Goal: Information Seeking & Learning: Find specific fact

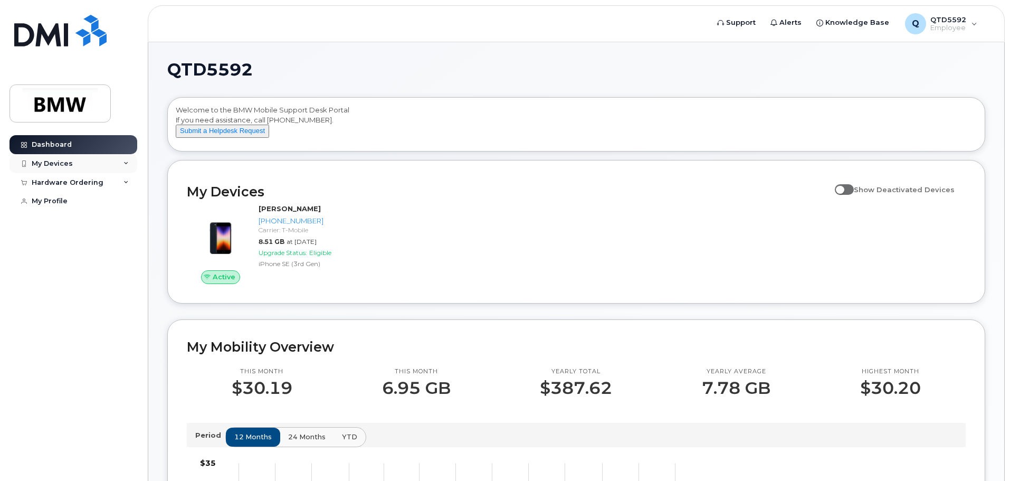
click at [91, 157] on div "My Devices" at bounding box center [74, 163] width 128 height 19
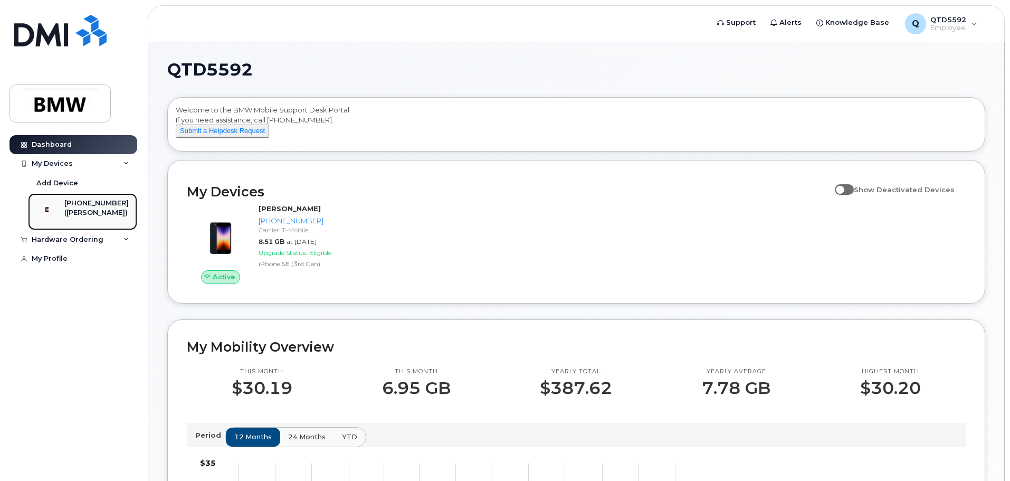
click at [61, 218] on div at bounding box center [46, 209] width 27 height 21
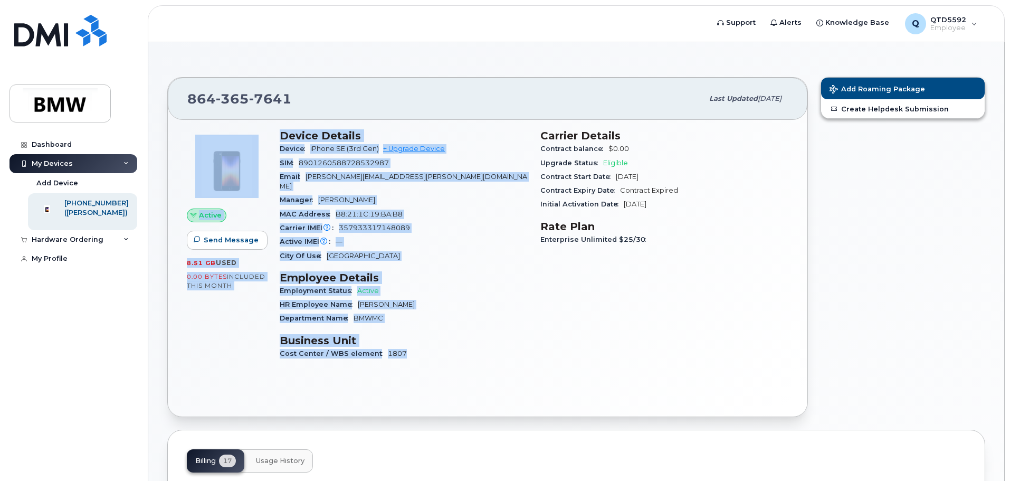
drag, startPoint x: 407, startPoint y: 341, endPoint x: 256, endPoint y: 120, distance: 267.7
click at [256, 120] on div "Active Send Message 8.51 GB  used 0.00 Bytes  included this month Device Detail…" at bounding box center [488, 268] width 640 height 297
click at [451, 300] on div "HR Employee Name Justin Singletary" at bounding box center [404, 305] width 248 height 14
drag, startPoint x: 456, startPoint y: 356, endPoint x: 252, endPoint y: 139, distance: 298.0
click at [252, 139] on div "Active Send Message 8.51 GB  used 0.00 Bytes  included this month Device Detail…" at bounding box center [488, 249] width 615 height 252
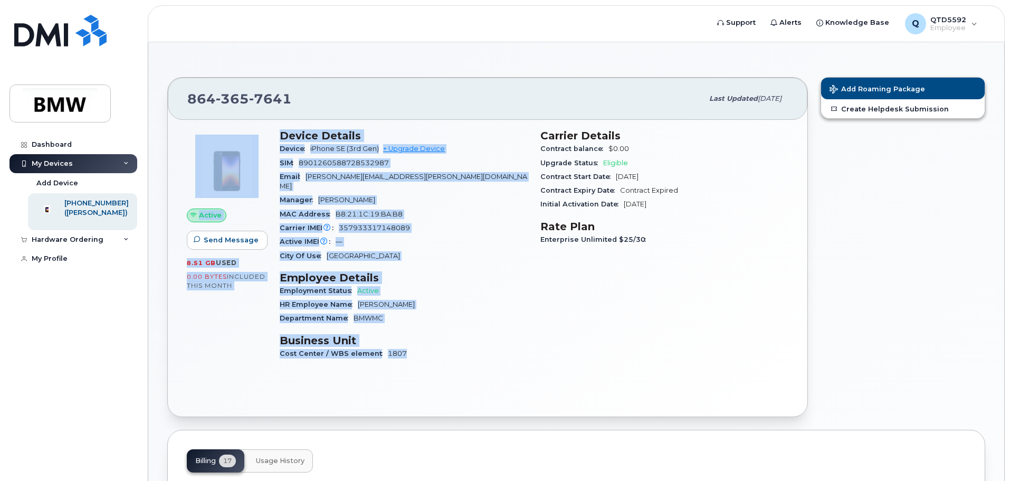
click at [441, 334] on h3 "Business Unit" at bounding box center [404, 340] width 248 height 13
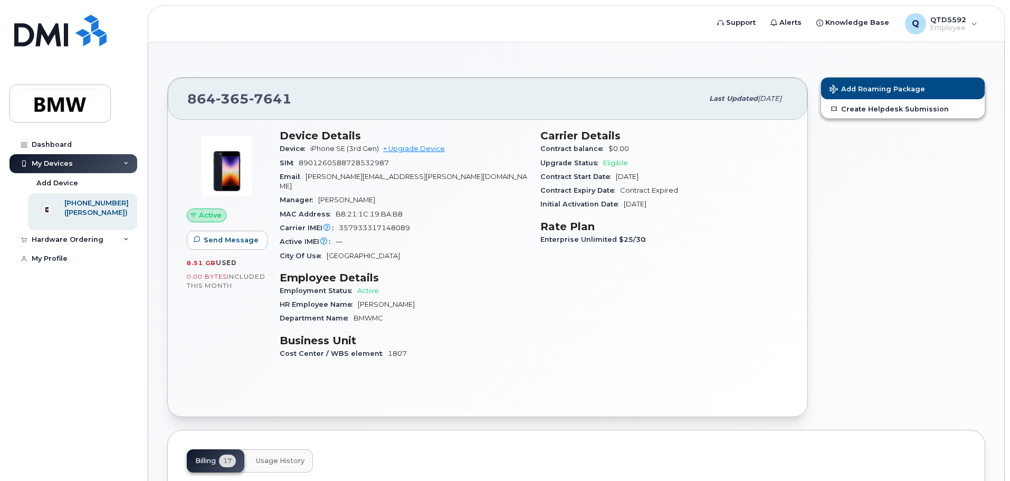
drag, startPoint x: 651, startPoint y: 242, endPoint x: 531, endPoint y: 148, distance: 152.7
click at [531, 148] on div "Device Details Device iPhone SE (3rd Gen) + Upgrade Device SIM 8901260588728532…" at bounding box center [534, 249] width 522 height 252
click at [443, 319] on div "Device Details Device iPhone SE (3rd Gen) + Upgrade Device SIM 8901260588728532…" at bounding box center [403, 249] width 261 height 252
click at [439, 347] on div "Cost Center / WBS element 1807" at bounding box center [404, 354] width 248 height 14
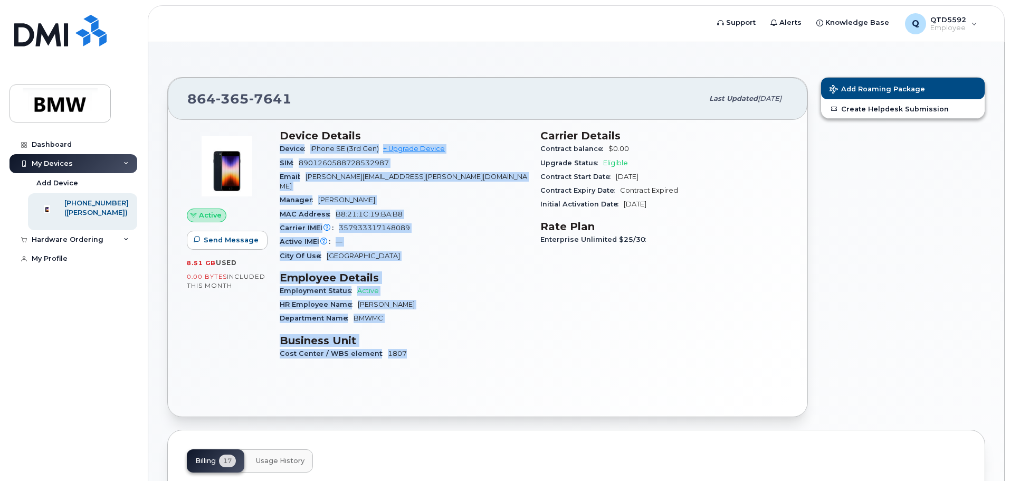
drag, startPoint x: 434, startPoint y: 347, endPoint x: 282, endPoint y: 131, distance: 264.2
click at [280, 138] on div "Device Details Device iPhone SE (3rd Gen) + Upgrade Device SIM 8901260588728532…" at bounding box center [403, 249] width 261 height 252
click at [277, 130] on div "Device Details Device iPhone SE (3rd Gen) + Upgrade Device SIM 8901260588728532…" at bounding box center [403, 249] width 261 height 252
drag, startPoint x: 277, startPoint y: 130, endPoint x: 450, endPoint y: 353, distance: 282.6
click at [450, 353] on div "Device Details Device iPhone SE (3rd Gen) + Upgrade Device SIM 8901260588728532…" at bounding box center [403, 249] width 261 height 252
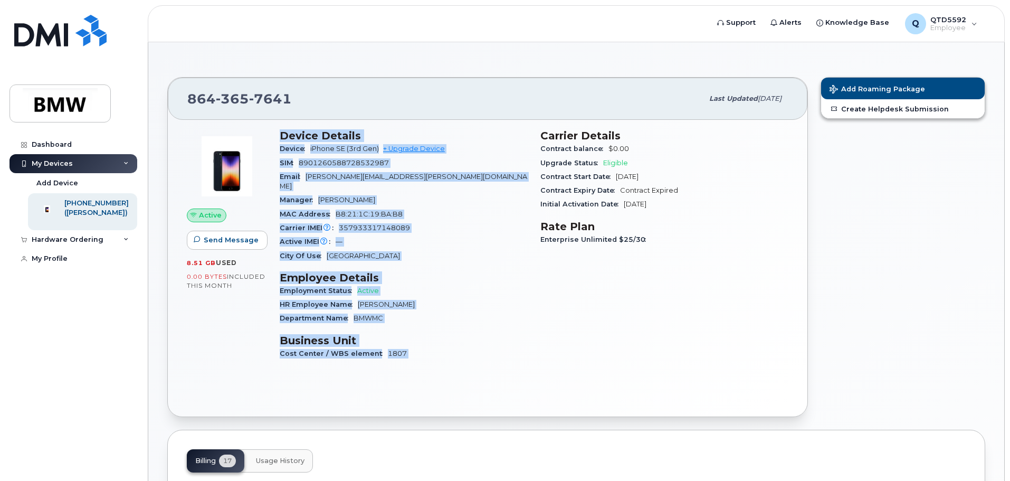
click at [450, 354] on div "Device Details Device iPhone SE (3rd Gen) + Upgrade Device SIM 8901260588728532…" at bounding box center [403, 249] width 261 height 252
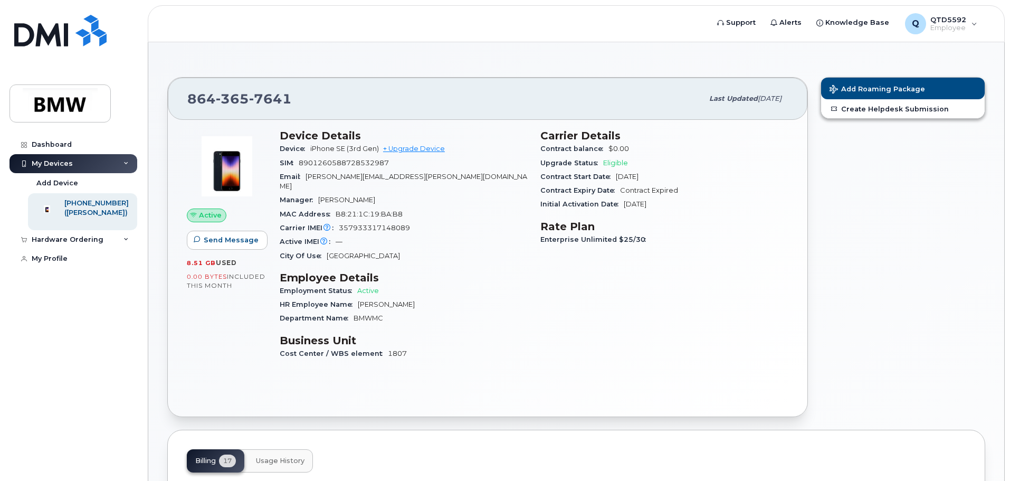
drag, startPoint x: 450, startPoint y: 354, endPoint x: 261, endPoint y: 122, distance: 299.0
click at [261, 122] on div "Active Send Message 8.51 GB  used 0.00 Bytes  included this month Device Detail…" at bounding box center [488, 268] width 640 height 297
click at [351, 91] on div "864 365 7641" at bounding box center [445, 99] width 516 height 22
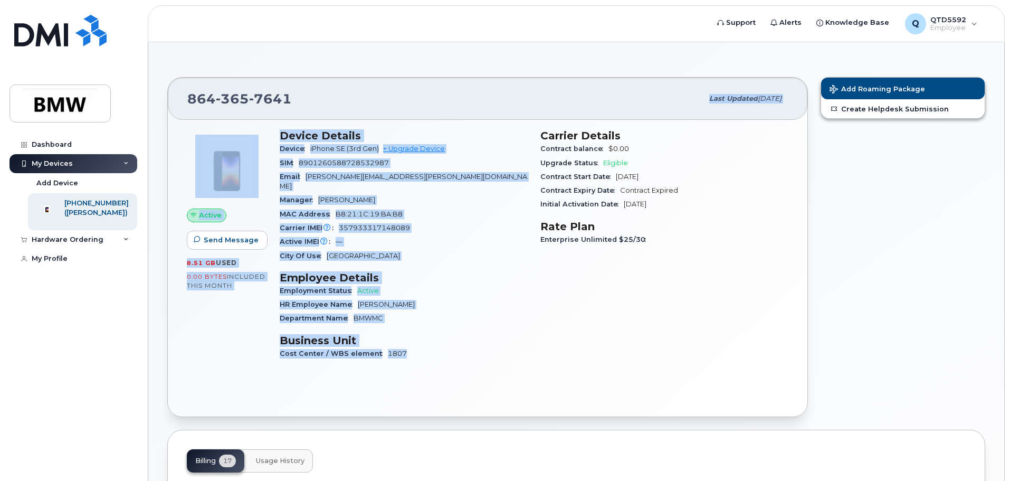
drag, startPoint x: 431, startPoint y: 352, endPoint x: 440, endPoint y: 338, distance: 16.8
click at [306, 123] on div "Device Details Device iPhone SE (3rd Gen) + Upgrade Device SIM 8901260588728532…" at bounding box center [403, 249] width 261 height 252
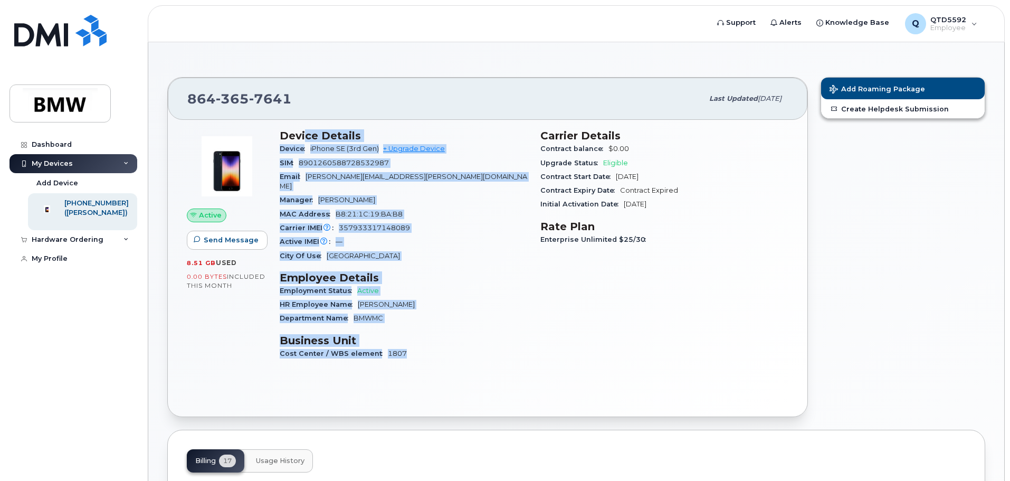
click at [440, 347] on div "Cost Center / WBS element 1807" at bounding box center [404, 354] width 248 height 14
drag, startPoint x: 417, startPoint y: 341, endPoint x: 273, endPoint y: 125, distance: 259.5
click at [273, 125] on div "Device Details Device iPhone SE (3rd Gen) + Upgrade Device SIM 8901260588728532…" at bounding box center [403, 249] width 261 height 252
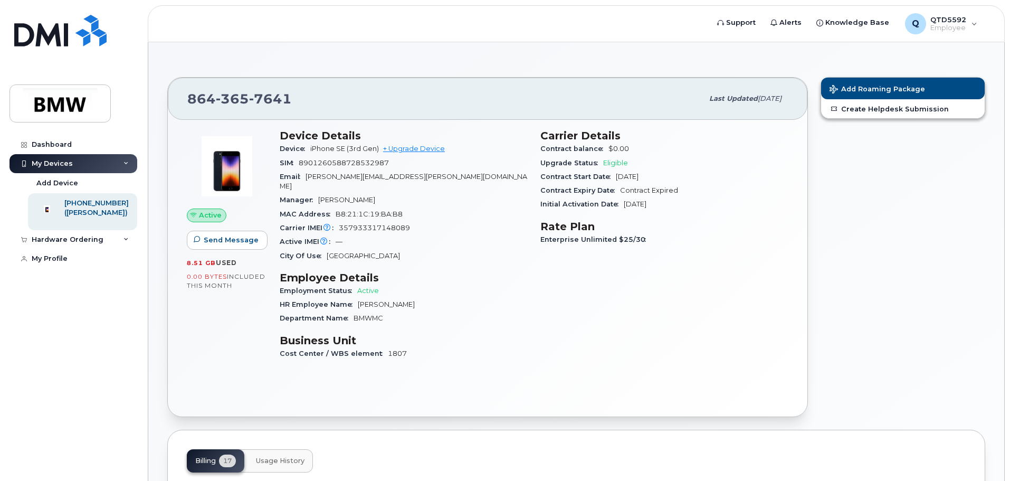
click at [270, 118] on div "864 365 7641 Last updated Aug 13, 2025" at bounding box center [488, 99] width 640 height 42
click at [291, 96] on div "864 365 7641" at bounding box center [445, 99] width 516 height 22
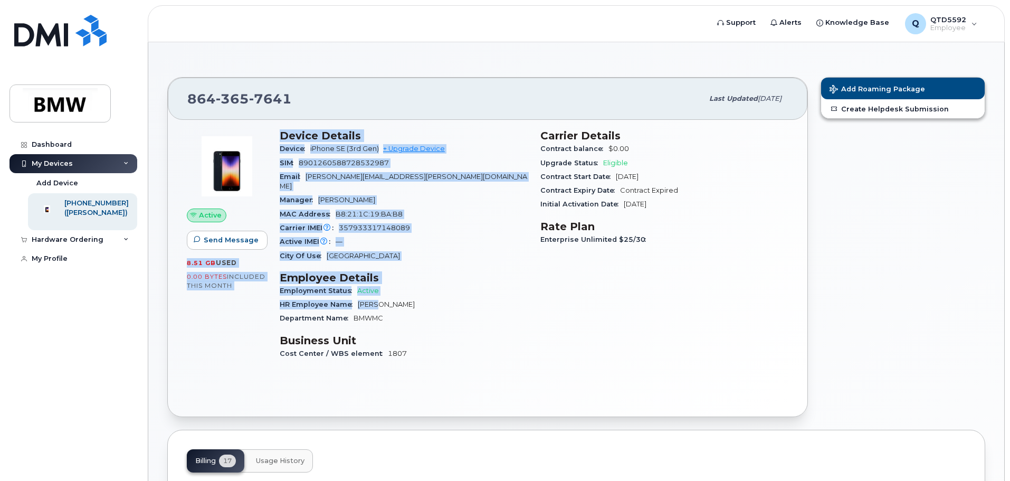
drag, startPoint x: 225, startPoint y: 216, endPoint x: 375, endPoint y: 299, distance: 171.1
click at [375, 299] on div "Active Send Message 8.51 GB  used 0.00 Bytes  included this month Device Detail…" at bounding box center [488, 249] width 615 height 252
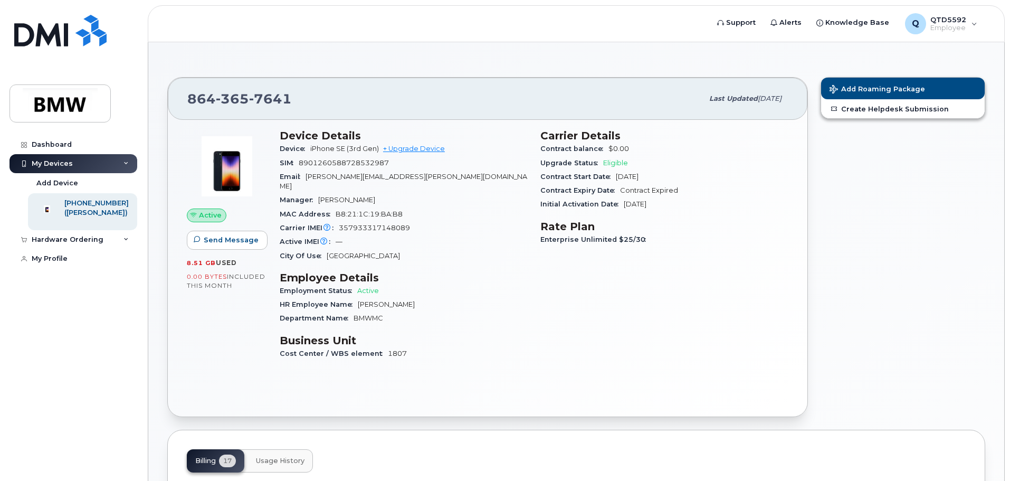
click at [393, 311] on div "Department Name BMWMC" at bounding box center [404, 318] width 248 height 14
click at [116, 249] on div "Hardware Ordering" at bounding box center [74, 239] width 128 height 19
click at [52, 263] on div "My Profile" at bounding box center [50, 258] width 36 height 8
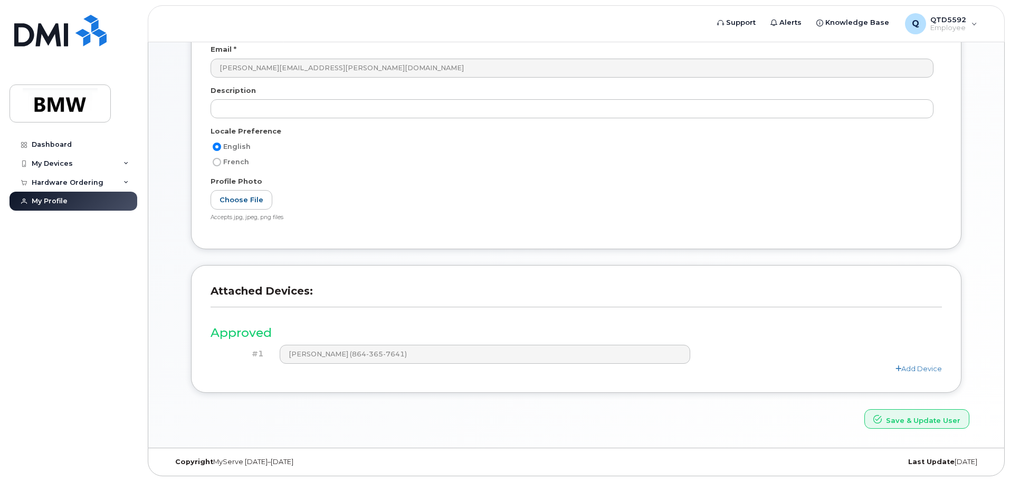
scroll to position [146, 0]
click at [71, 135] on link "Dashboard" at bounding box center [74, 144] width 128 height 19
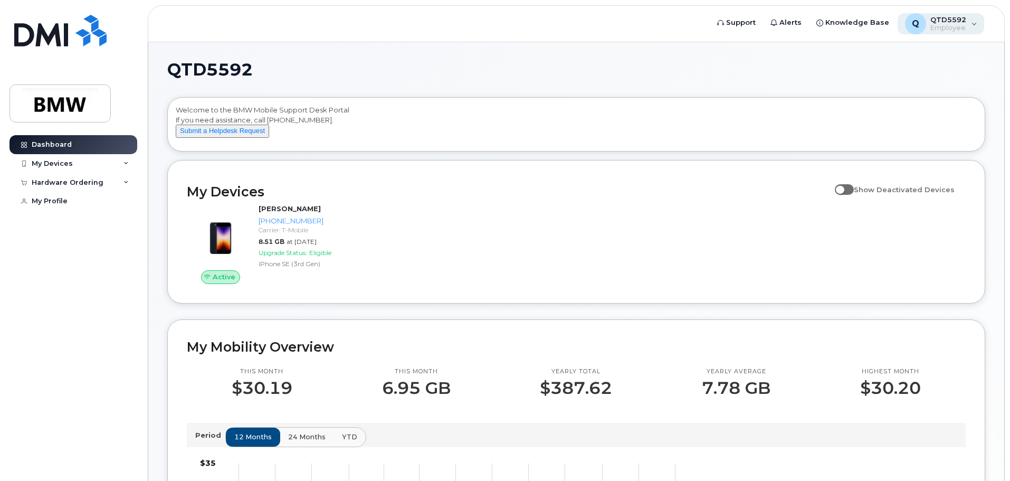
click at [973, 26] on div "Q QTD5592 Employee" at bounding box center [941, 23] width 87 height 21
click at [973, 25] on div "Q QTD5592 Employee" at bounding box center [941, 23] width 87 height 21
click at [125, 157] on div "My Devices" at bounding box center [74, 163] width 128 height 19
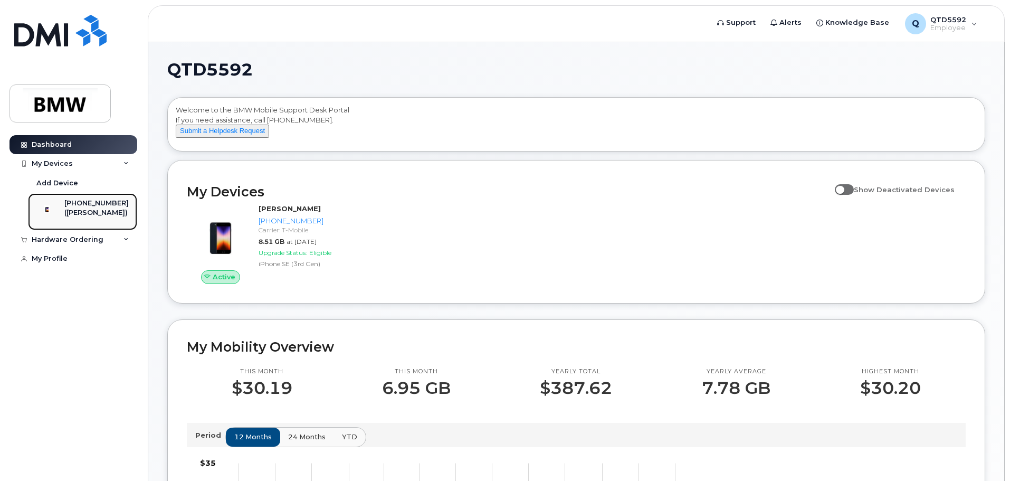
click at [102, 205] on div "[PHONE_NUMBER]" at bounding box center [96, 204] width 64 height 10
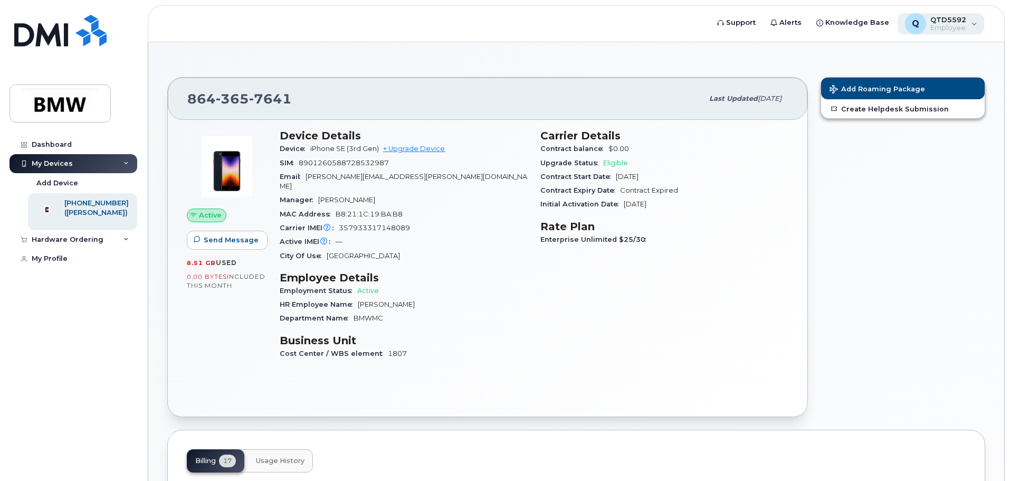
click at [974, 24] on div "Q QTD5592 Employee" at bounding box center [941, 23] width 87 height 21
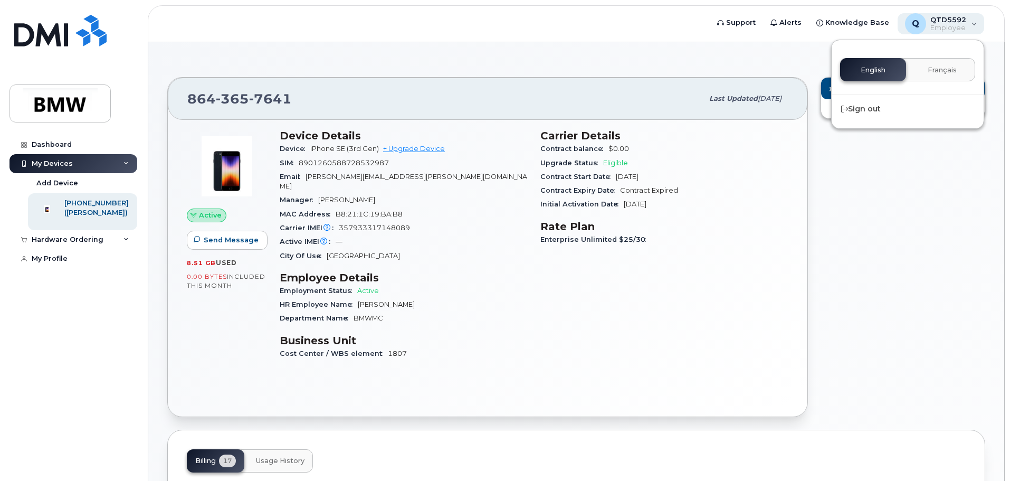
click at [974, 24] on div "Q QTD5592 Employee" at bounding box center [941, 23] width 87 height 21
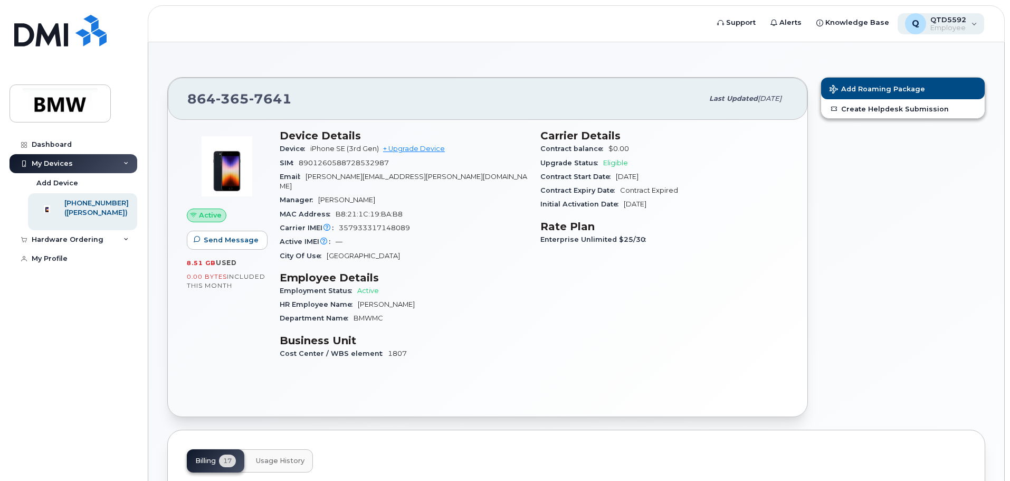
click at [979, 25] on div "Q QTD5592 Employee" at bounding box center [941, 23] width 87 height 21
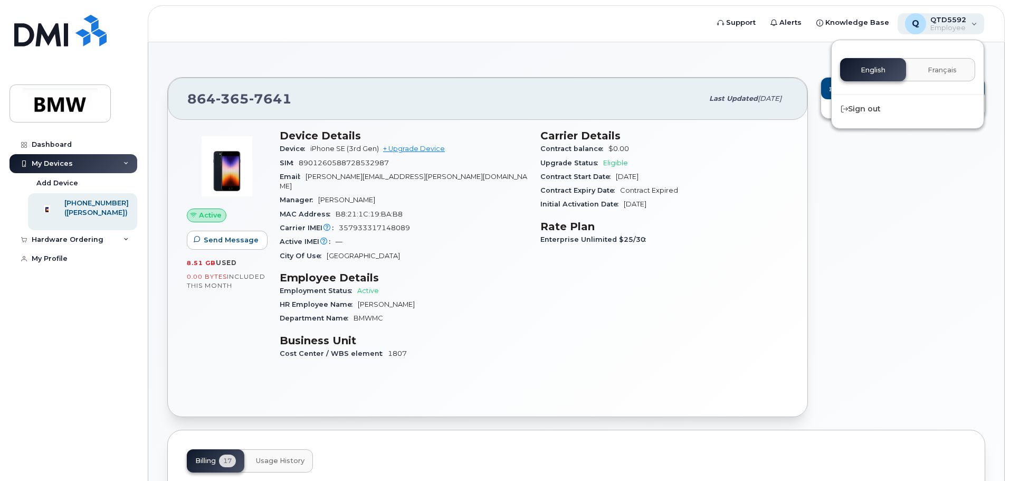
click at [978, 23] on div "Q QTD5592 Employee" at bounding box center [941, 23] width 87 height 21
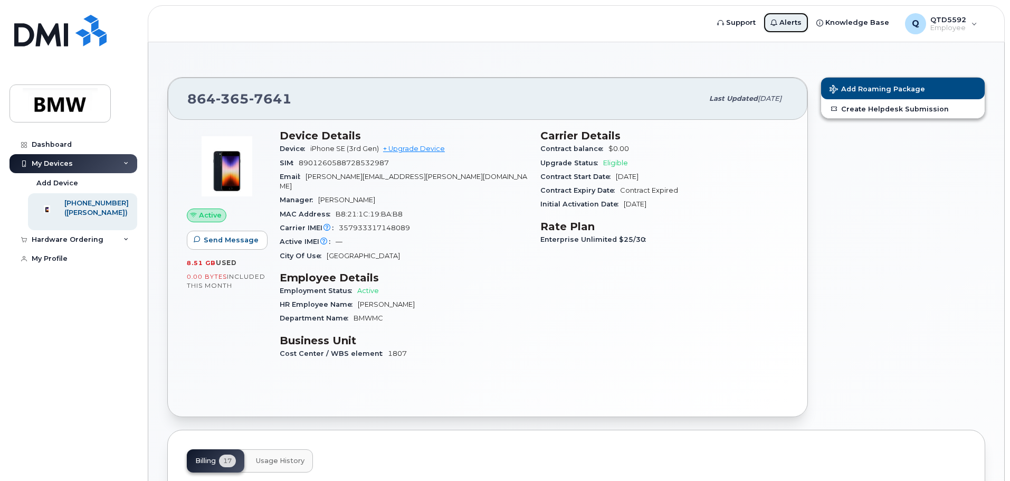
click at [785, 27] on link "Alerts" at bounding box center [786, 22] width 46 height 21
click at [797, 26] on span "Alerts" at bounding box center [791, 22] width 22 height 11
click at [98, 218] on div "([PERSON_NAME])" at bounding box center [96, 213] width 64 height 10
click at [973, 25] on div "Q QTD5592 Employee" at bounding box center [941, 23] width 87 height 21
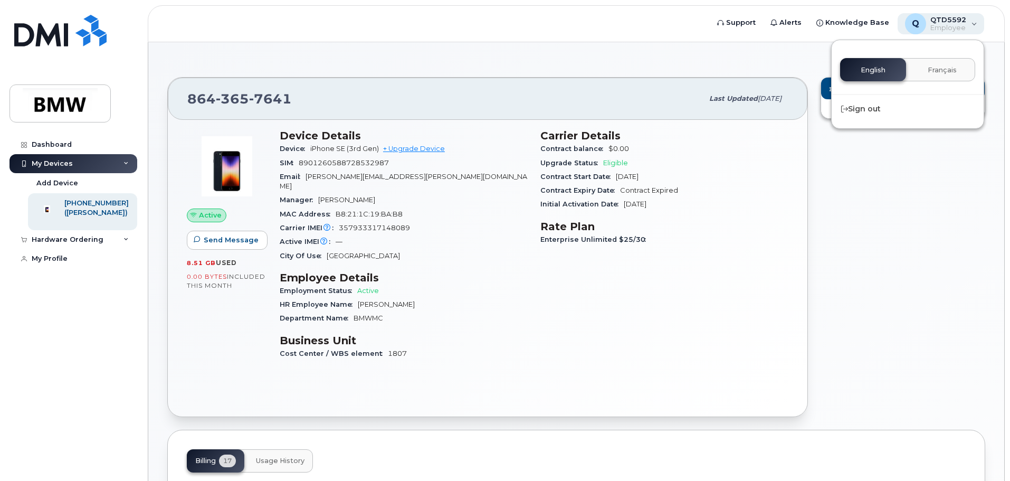
click at [973, 25] on div "Q QTD5592 Employee" at bounding box center [941, 23] width 87 height 21
